Goal: Navigation & Orientation: Find specific page/section

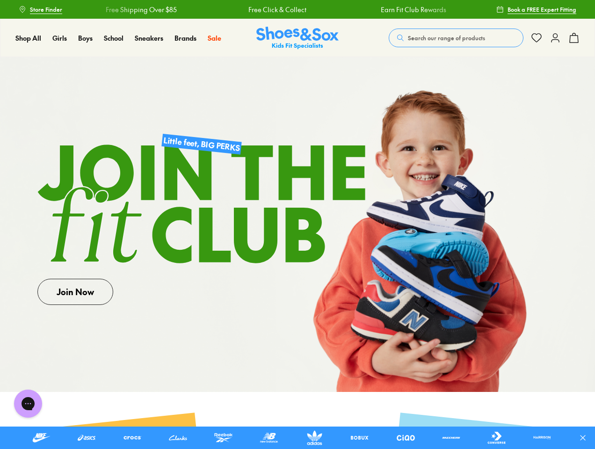
click at [586, 438] on icon at bounding box center [582, 437] width 9 height 9
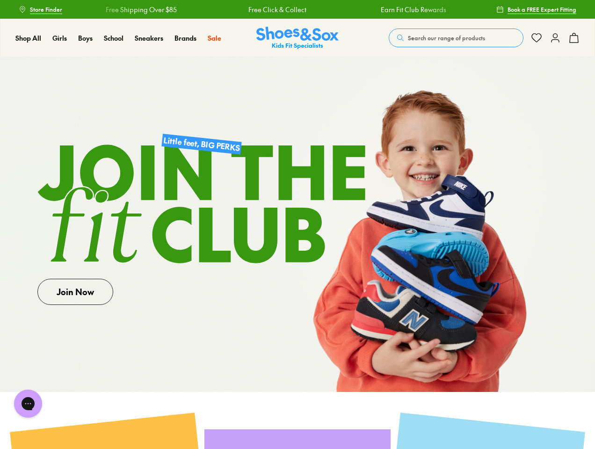
click at [456, 38] on span "Search our range of products" at bounding box center [446, 38] width 77 height 8
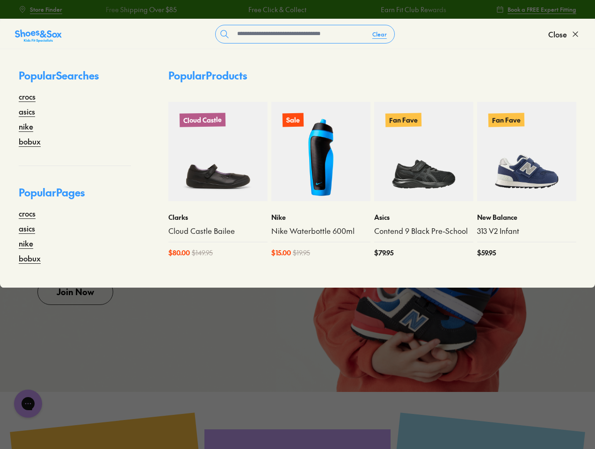
click at [380, 34] on button "Clear" at bounding box center [379, 34] width 29 height 17
click at [564, 34] on span "Close" at bounding box center [557, 34] width 19 height 11
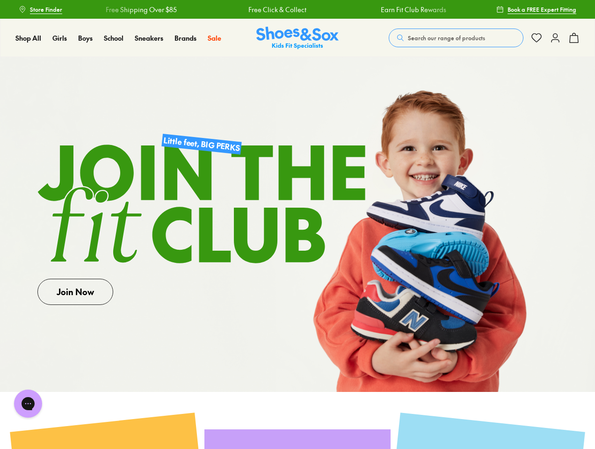
click at [574, 38] on icon at bounding box center [573, 37] width 11 height 11
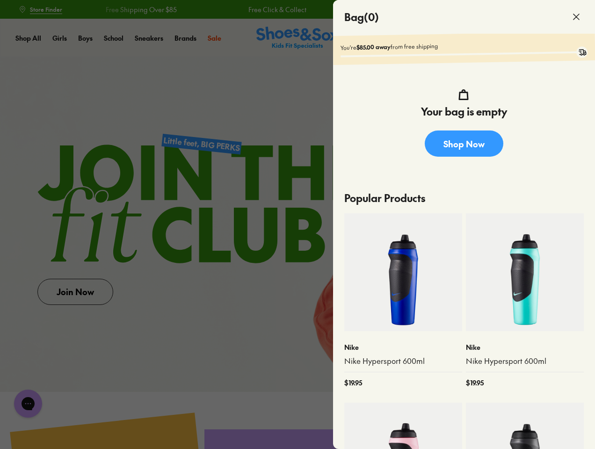
click at [28, 403] on div at bounding box center [297, 224] width 595 height 449
